Goal: Transaction & Acquisition: Book appointment/travel/reservation

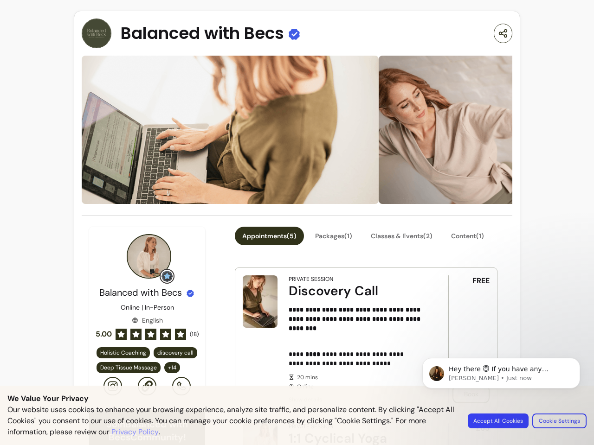
click at [498, 33] on icon "button" at bounding box center [503, 33] width 10 height 11
click at [293, 130] on img at bounding box center [230, 130] width 297 height 148
click at [170, 368] on span "+ 14" at bounding box center [172, 367] width 12 height 7
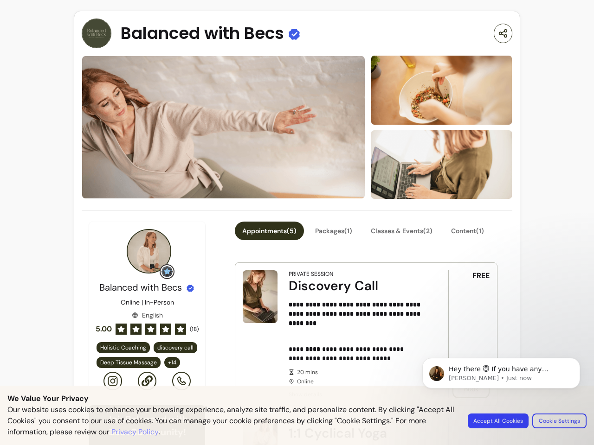
click at [269, 236] on div "Holistic Coaching discovery call Deep Tissue Massage Swedish massage Ayurvedic …" at bounding box center [297, 236] width 191 height 103
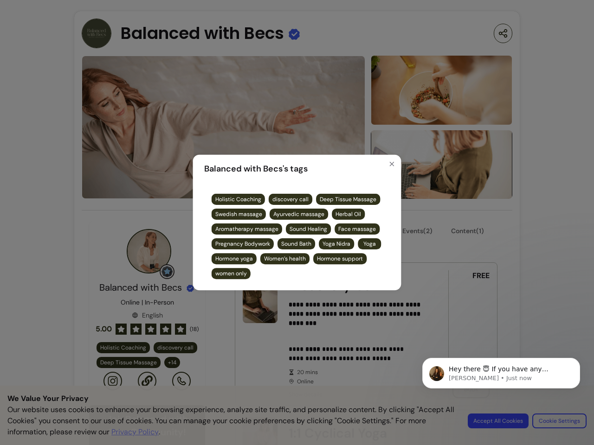
click at [334, 236] on div "Holistic Coaching discovery call Deep Tissue Massage Swedish massage Ayurvedic …" at bounding box center [297, 236] width 186 height 100
click at [404, 236] on div "Balanced with Becs 's tags Holistic Coaching discovery call Deep Tissue Massage…" at bounding box center [297, 222] width 594 height 445
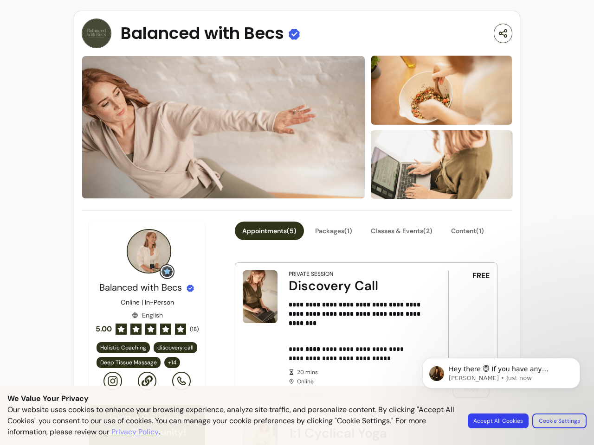
click at [472, 236] on div "Balanced with Becs 's tags Holistic Coaching discovery call Deep Tissue Massage…" at bounding box center [297, 222] width 594 height 445
click at [351, 337] on div "Balanced with Becs 's tags Holistic Coaching discovery call Deep Tissue Massage…" at bounding box center [296, 223] width 611 height 458
click at [501, 373] on p "Hey there 😇 If you have any question about what you can do with Fluum, I'm here…" at bounding box center [508, 369] width 120 height 9
